Goal: Obtain resource: Obtain resource

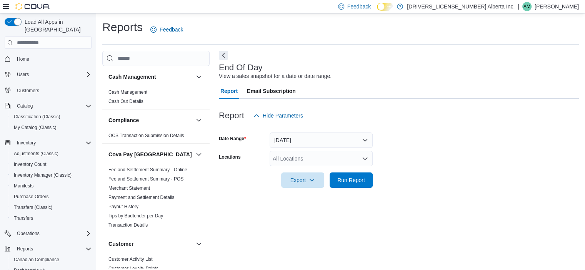
scroll to position [5, 0]
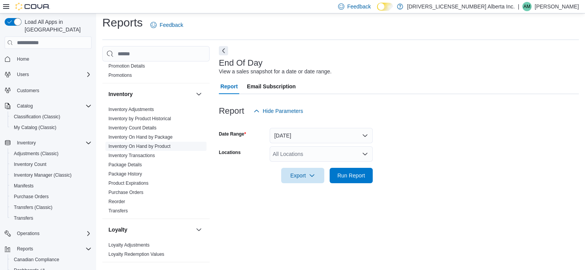
click at [155, 145] on link "Inventory On Hand by Product" at bounding box center [139, 146] width 62 height 5
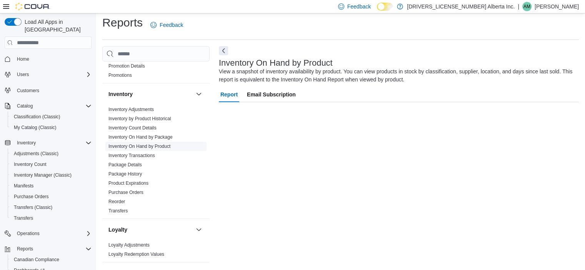
click at [154, 146] on link "Inventory On Hand by Product" at bounding box center [139, 146] width 62 height 5
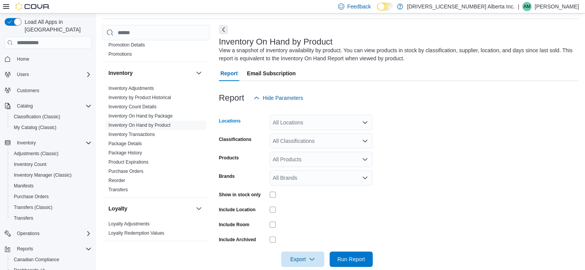
click at [364, 124] on icon "Open list of options" at bounding box center [365, 123] width 6 height 6
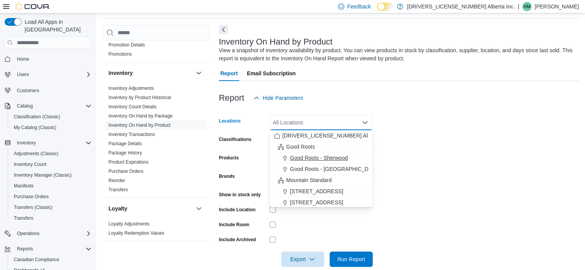
click at [325, 158] on span "Good Roots - Sherwood" at bounding box center [319, 158] width 58 height 8
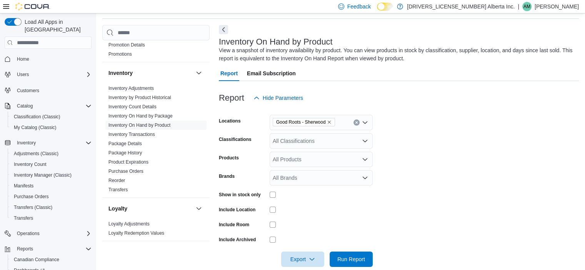
click at [401, 8] on div "Feedback Dark Mode 2168304 Alberta Inc. | AM Adam Mason" at bounding box center [292, 6] width 585 height 13
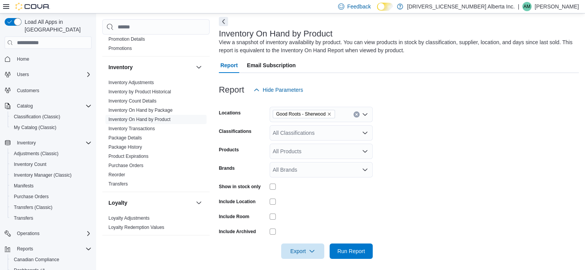
scroll to position [38, 0]
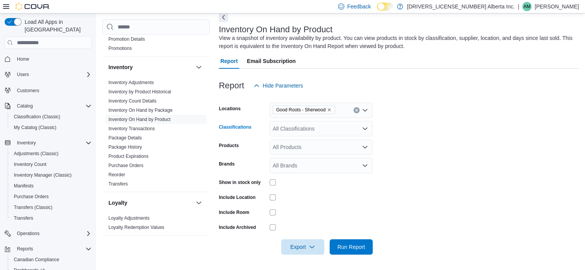
click at [363, 129] on icon "Open list of options" at bounding box center [365, 129] width 6 height 6
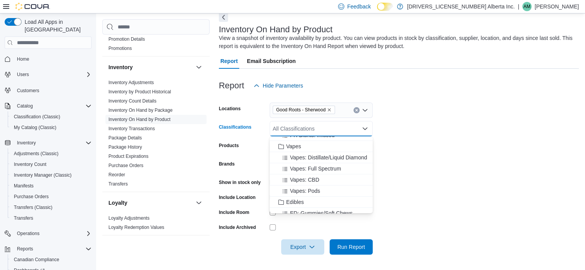
scroll to position [119, 0]
click at [302, 210] on span "Edibles" at bounding box center [295, 213] width 18 height 8
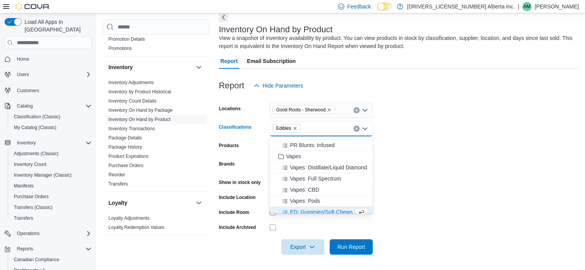
scroll to position [124, 0]
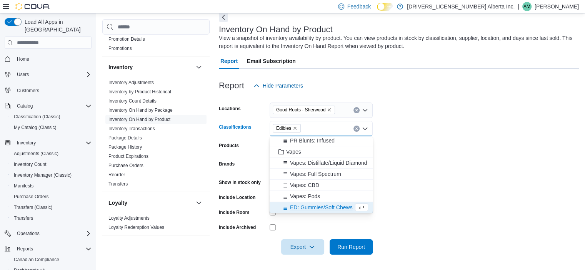
click at [467, 142] on form "Locations Good Roots - Sherwood Classifications Edibles Combo box. Selected. Ed…" at bounding box center [399, 174] width 360 height 162
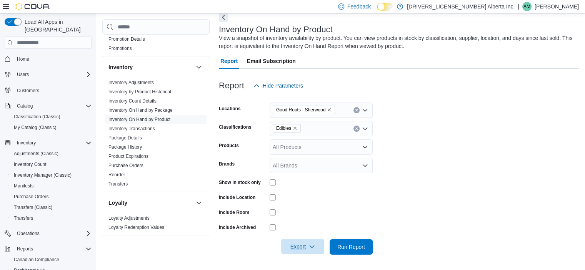
click at [311, 247] on icon "button" at bounding box center [312, 247] width 6 height 6
drag, startPoint x: 309, startPoint y: 239, endPoint x: 306, endPoint y: 247, distance: 8.9
click at [309, 242] on form "Locations Good Roots - Sherwood Classifications Edibles Products All Products B…" at bounding box center [399, 174] width 360 height 162
click at [312, 246] on icon "button" at bounding box center [312, 247] width 6 height 6
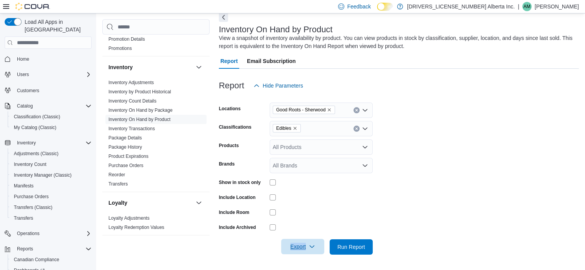
click at [312, 242] on span "Export" at bounding box center [303, 246] width 34 height 15
click at [302, 198] on span "Export to Excel" at bounding box center [304, 200] width 35 height 6
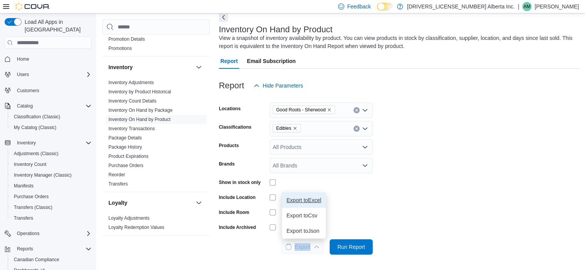
click at [302, 198] on span "Export to Excel" at bounding box center [304, 200] width 35 height 6
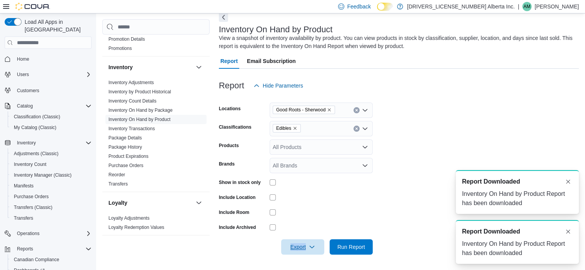
scroll to position [0, 0]
click at [570, 181] on button "Dismiss toast" at bounding box center [568, 181] width 9 height 9
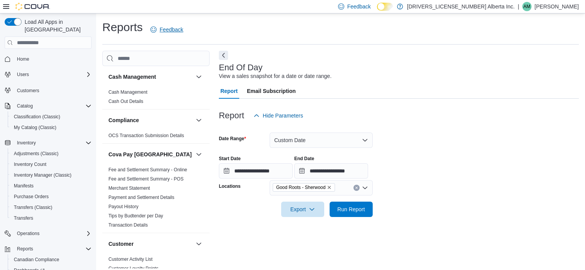
scroll to position [5, 0]
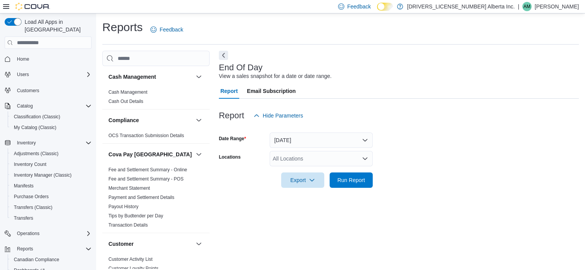
scroll to position [5, 0]
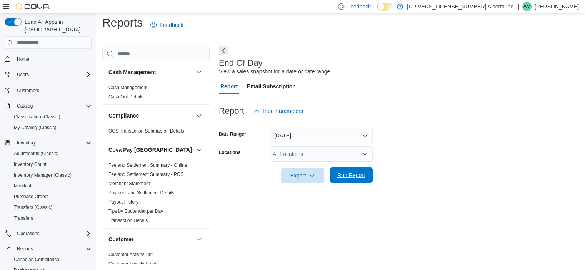
click at [357, 173] on span "Run Report" at bounding box center [351, 176] width 28 height 8
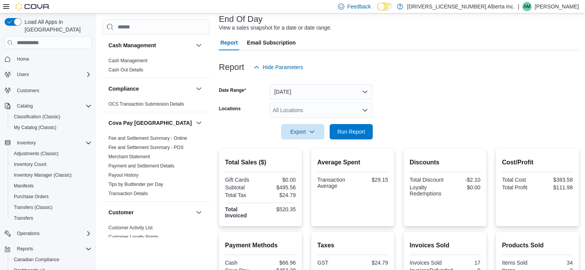
scroll to position [228, 0]
